Goal: Find specific page/section: Find specific page/section

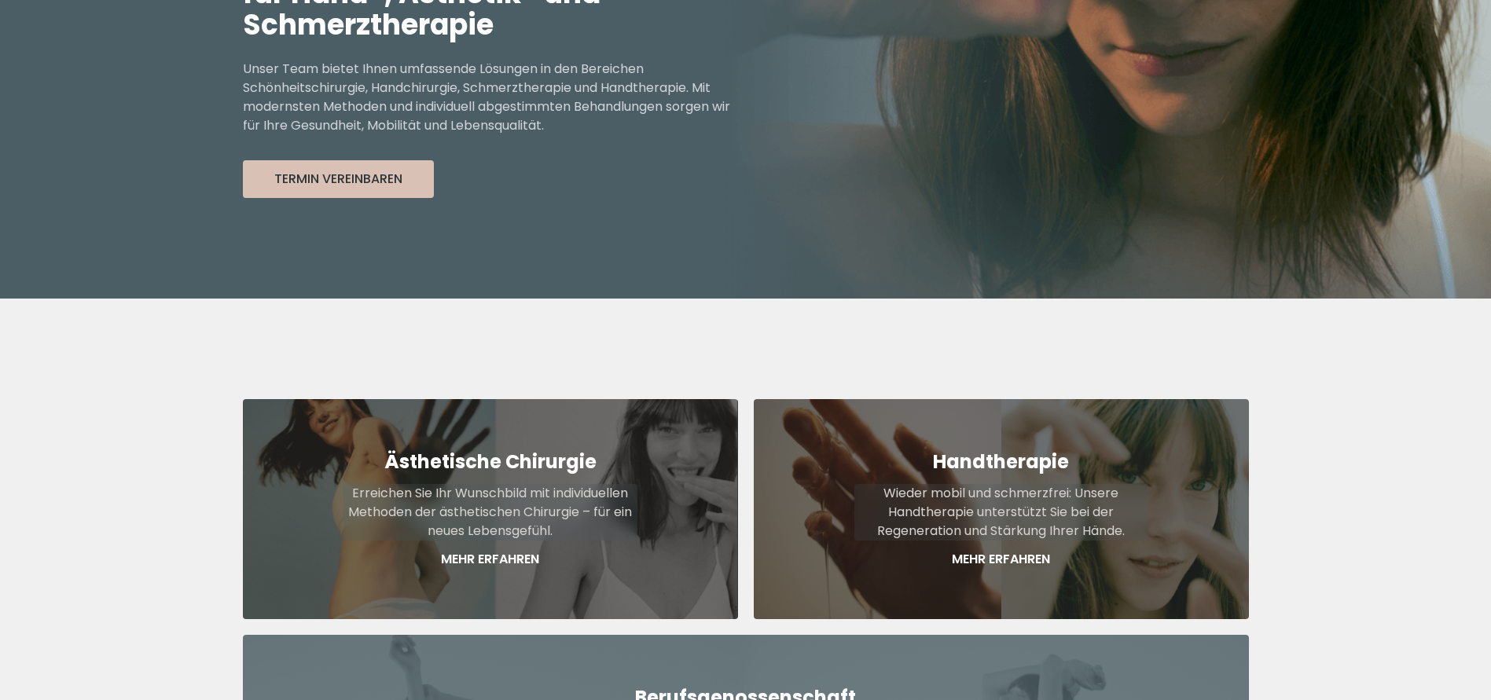
scroll to position [471, 0]
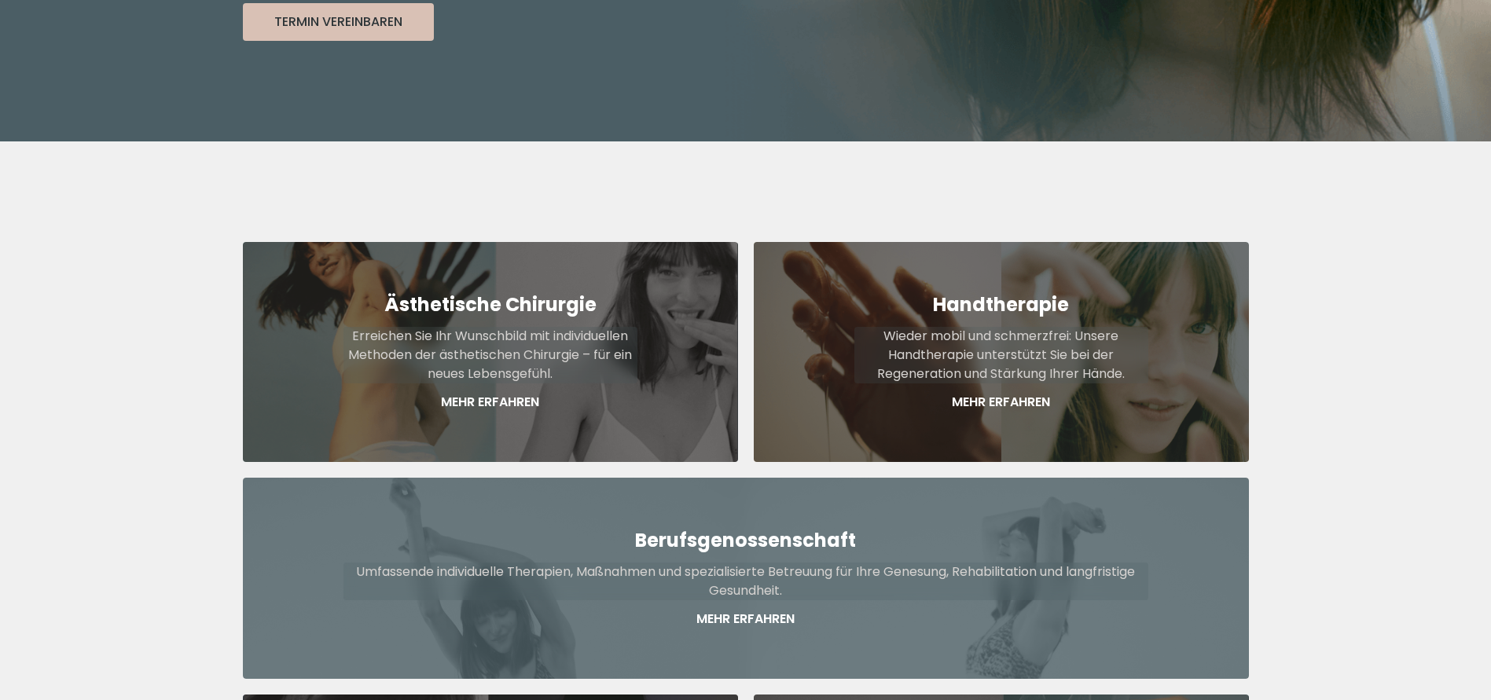
click at [732, 610] on p "Mehr Erfahren" at bounding box center [745, 619] width 805 height 19
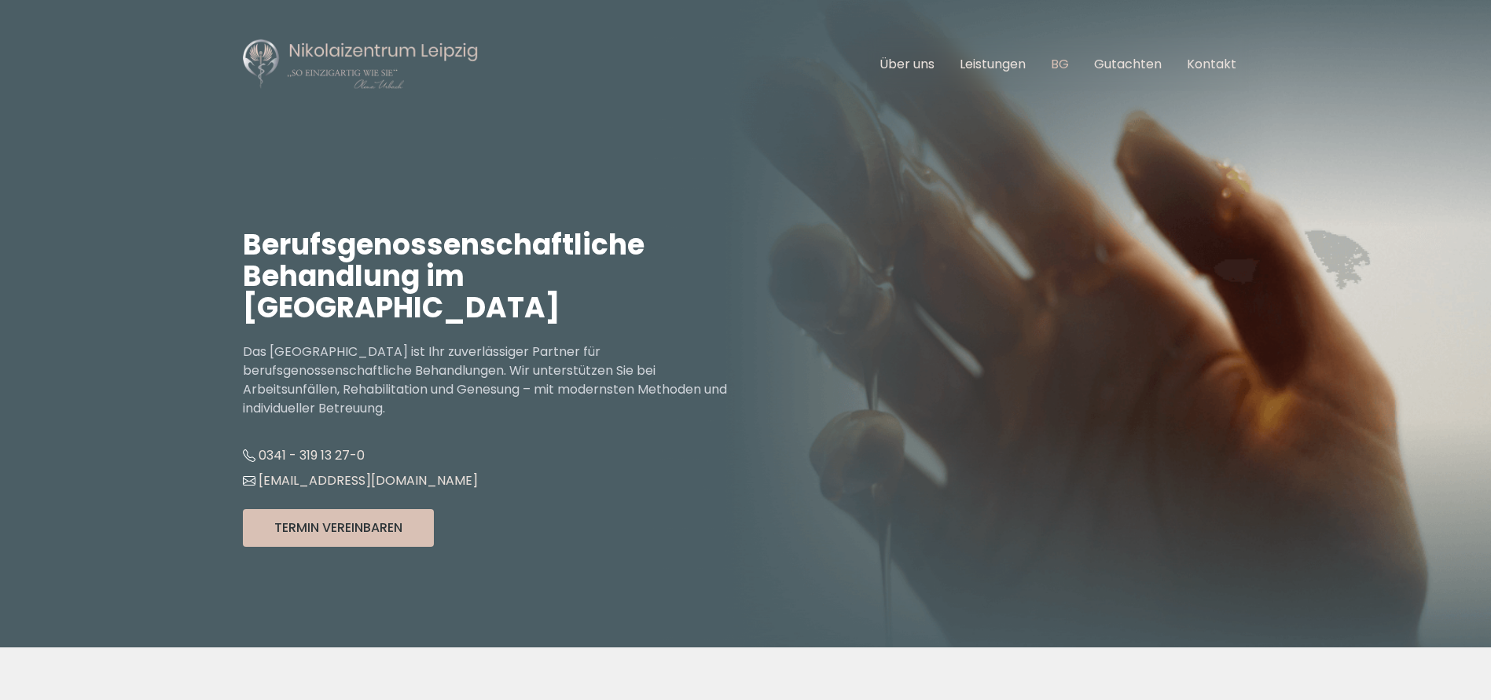
click at [1062, 67] on link "BG" at bounding box center [1060, 64] width 18 height 18
